Goal: Task Accomplishment & Management: Manage account settings

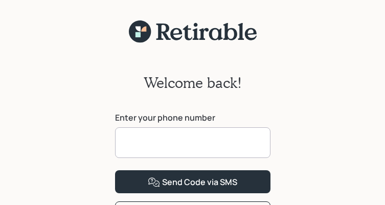
click at [159, 138] on input at bounding box center [192, 142] width 155 height 31
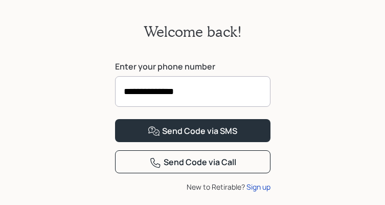
scroll to position [102, 0]
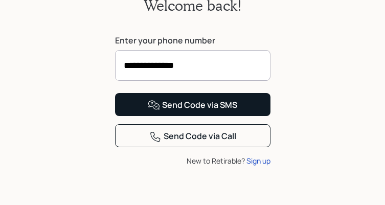
type input "**********"
click at [172, 111] on div "Send Code via SMS" at bounding box center [192, 105] width 89 height 12
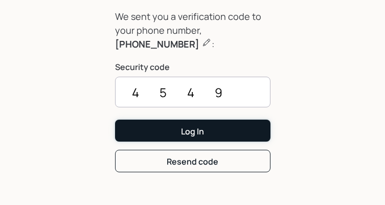
click at [182, 129] on div "Log In" at bounding box center [192, 131] width 23 height 11
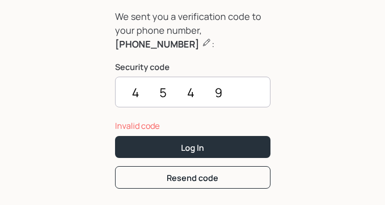
click at [158, 91] on input "4549" at bounding box center [192, 92] width 155 height 31
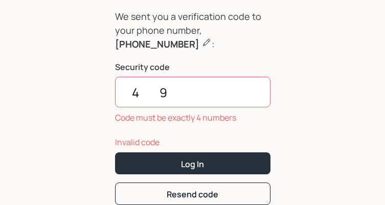
type input "9"
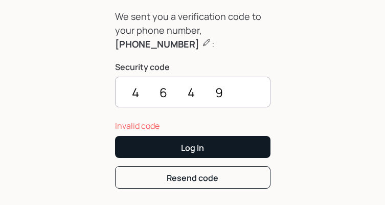
type input "4649"
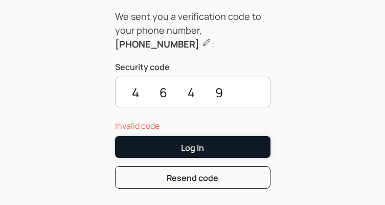
drag, startPoint x: 180, startPoint y: 148, endPoint x: 174, endPoint y: 154, distance: 9.0
click at [179, 151] on button "Log In" at bounding box center [192, 147] width 155 height 22
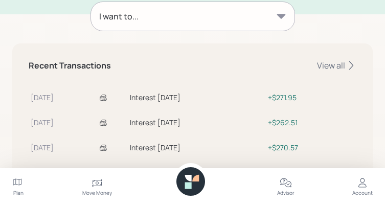
scroll to position [153, 0]
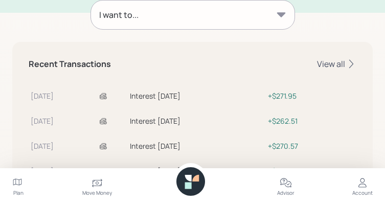
click at [334, 64] on div "View all" at bounding box center [336, 63] width 39 height 11
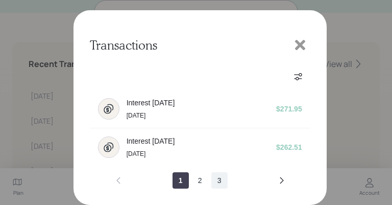
click at [220, 180] on button "3" at bounding box center [219, 180] width 16 height 16
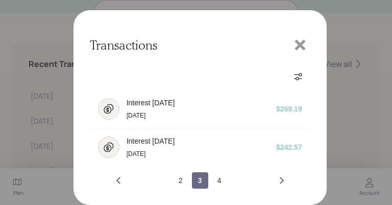
click at [201, 181] on button "3" at bounding box center [200, 180] width 16 height 16
click at [300, 44] on icon at bounding box center [300, 45] width 10 height 10
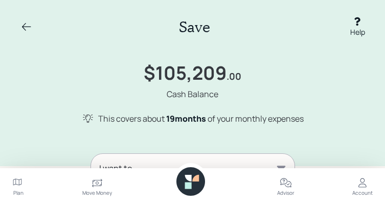
scroll to position [0, 0]
click at [22, 25] on icon at bounding box center [26, 27] width 12 height 12
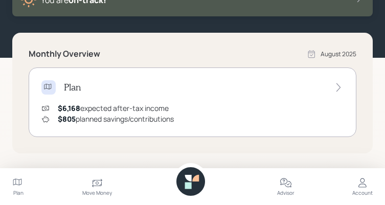
scroll to position [102, 0]
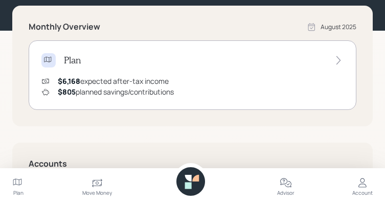
click at [339, 58] on icon at bounding box center [338, 60] width 10 height 10
